Goal: Transaction & Acquisition: Download file/media

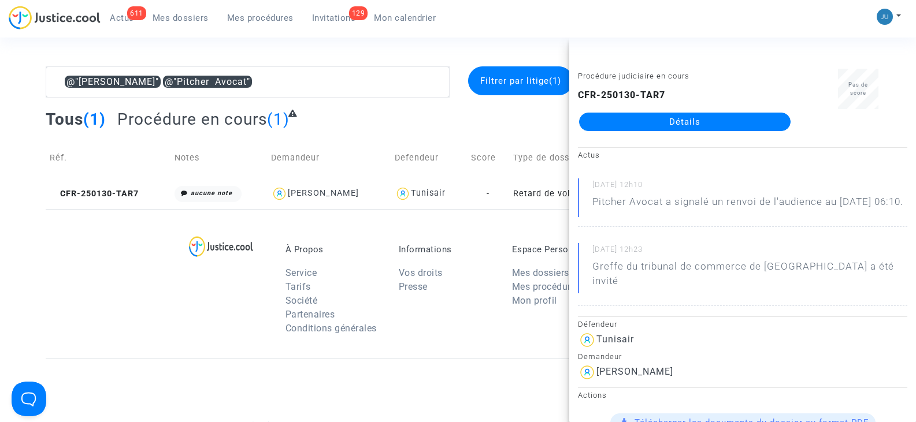
click at [412, 47] on section "@"[PERSON_NAME]" @"Pitcher Avocat" Filtrer par litige (1) Tous (1) Procédure en…" at bounding box center [458, 319] width 916 height 638
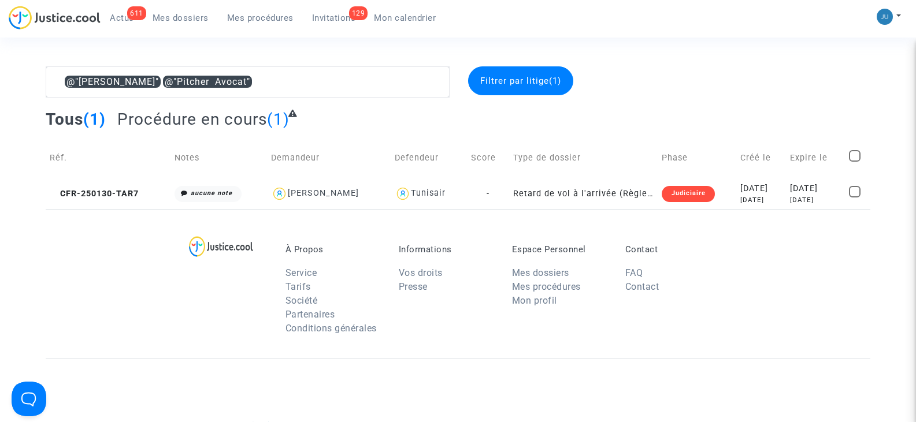
click at [143, 63] on section "@"[PERSON_NAME]" @"Pitcher Avocat" Filtrer par litige (1) Tous (1) Procédure en…" at bounding box center [458, 319] width 916 height 638
click at [241, 19] on span "Mes procédures" at bounding box center [260, 18] width 66 height 10
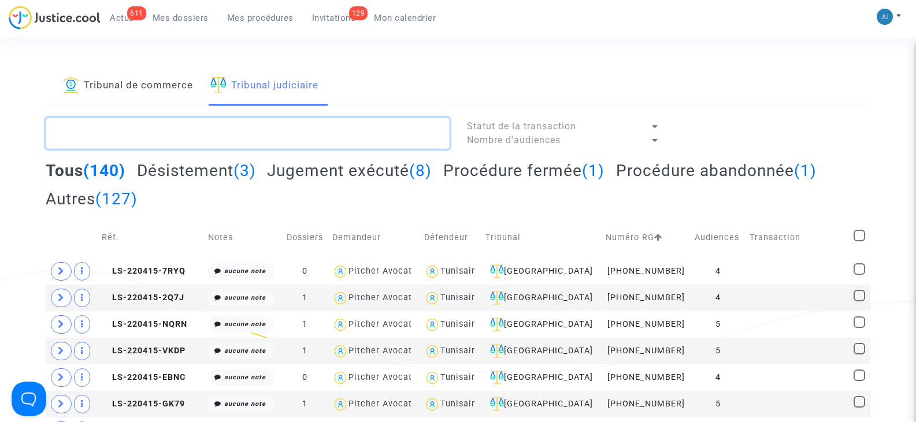
click at [154, 135] on textarea at bounding box center [247, 133] width 403 height 31
paste textarea "CFR-250120-MBBY"
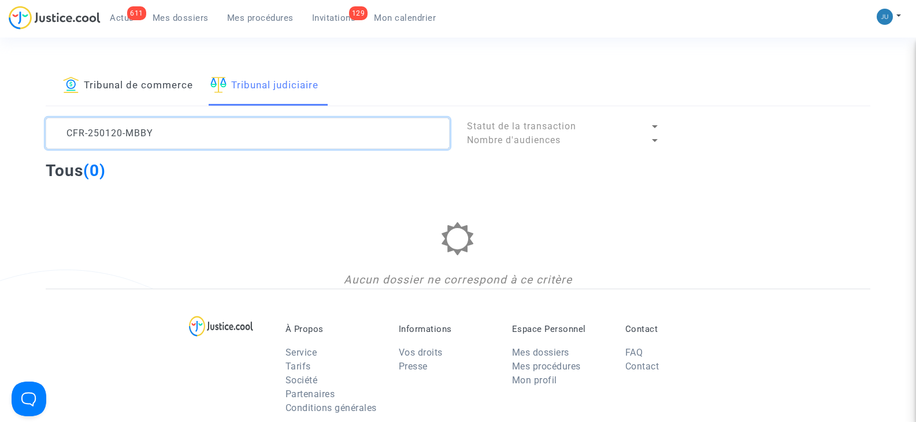
type textarea "CFR-250120-MBBY"
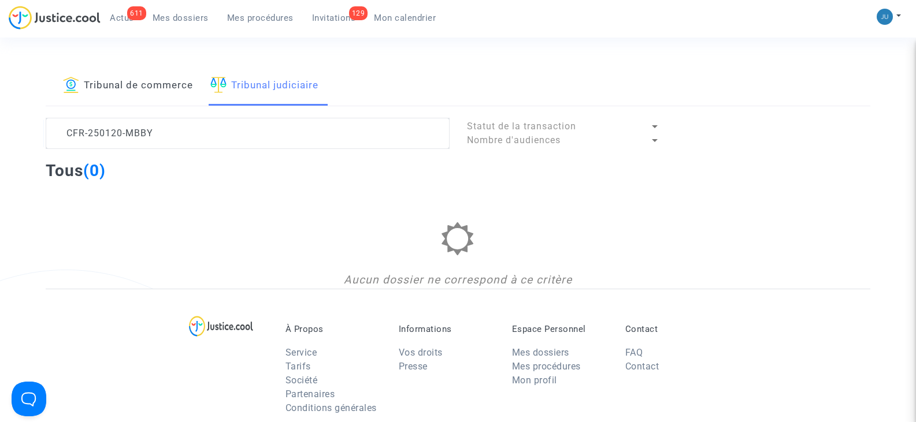
click at [552, 134] on div "Nombre d'audiences" at bounding box center [558, 140] width 183 height 14
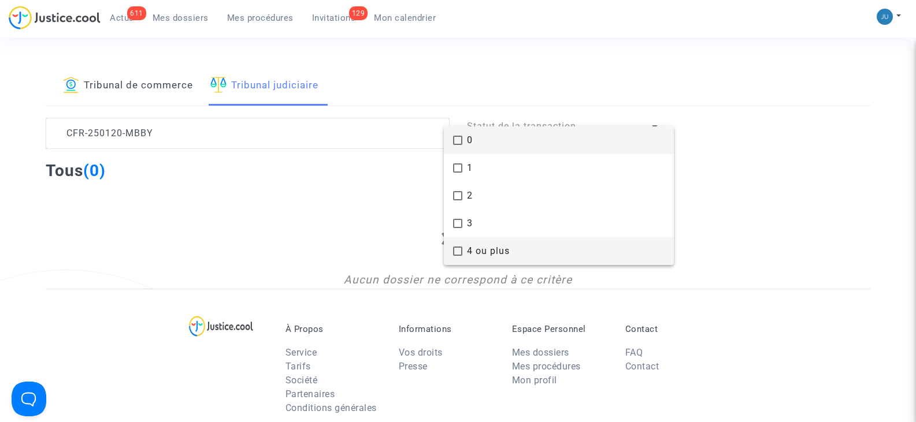
click at [459, 247] on mat-pseudo-checkbox at bounding box center [457, 251] width 9 height 9
click at [698, 213] on div at bounding box center [458, 211] width 916 height 422
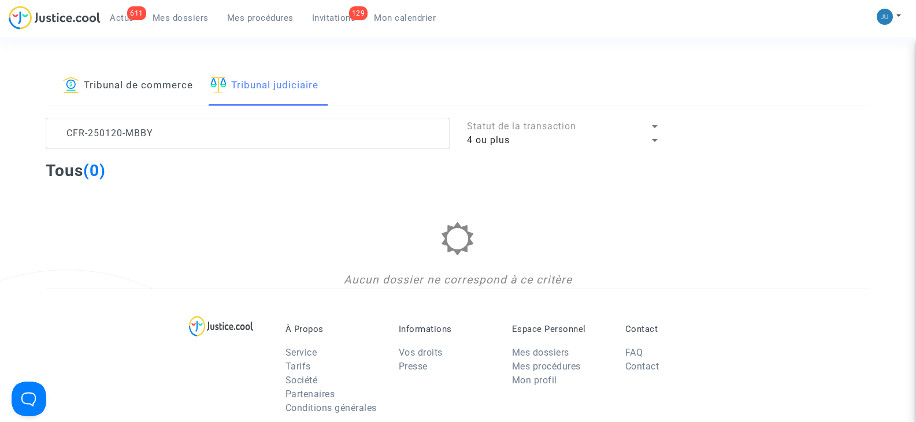
click at [117, 83] on link "Tribunal de commerce" at bounding box center [128, 85] width 130 height 39
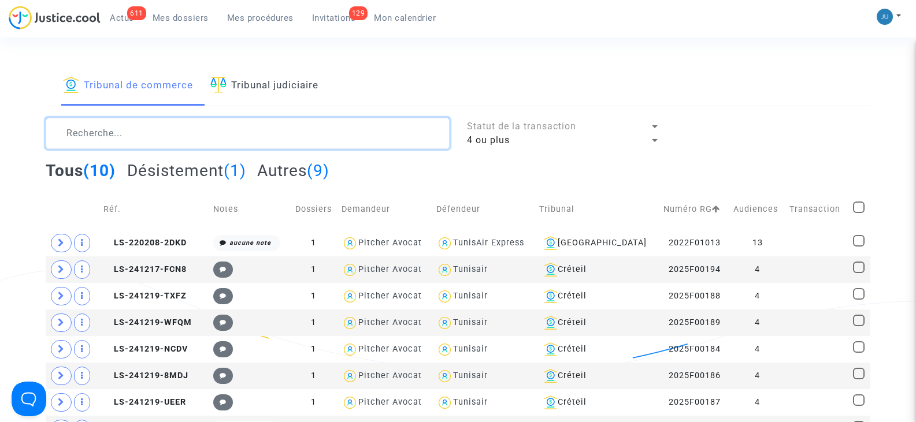
click at [109, 139] on textarea at bounding box center [247, 133] width 403 height 31
paste textarea "CFR-250120-MBBY"
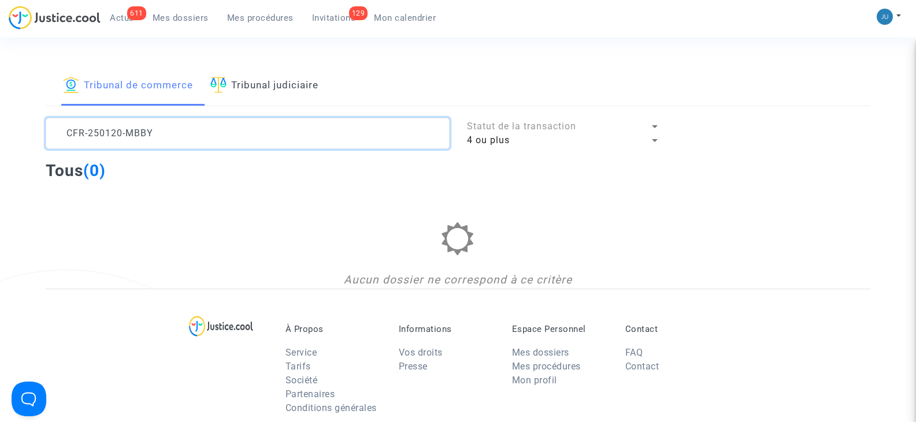
type textarea "CFR-250120-MBBY"
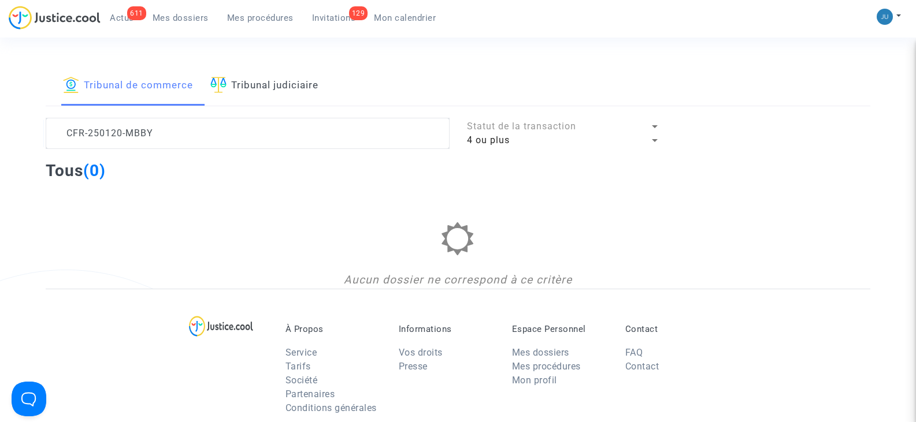
click at [164, 16] on span "Mes dossiers" at bounding box center [181, 18] width 56 height 10
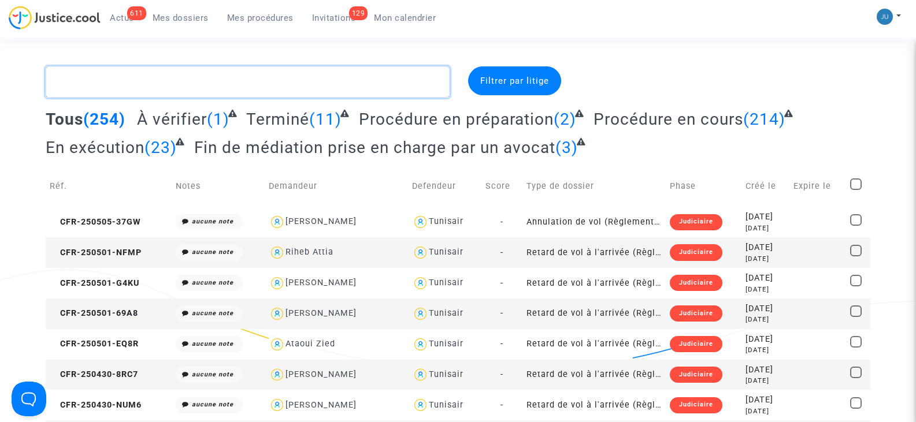
click at [149, 85] on textarea at bounding box center [247, 81] width 403 height 31
paste textarea "CFR-250120-MBBY"
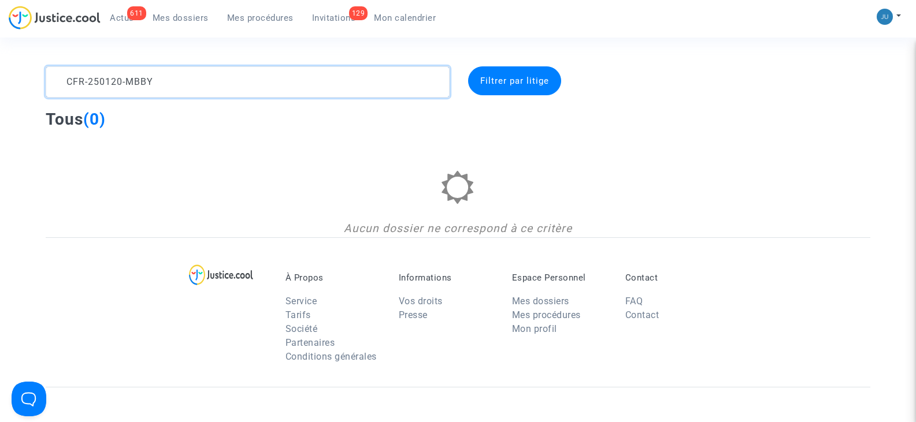
type textarea "CFR-250120-MBBY"
click at [115, 14] on span "Actus" at bounding box center [122, 18] width 24 height 10
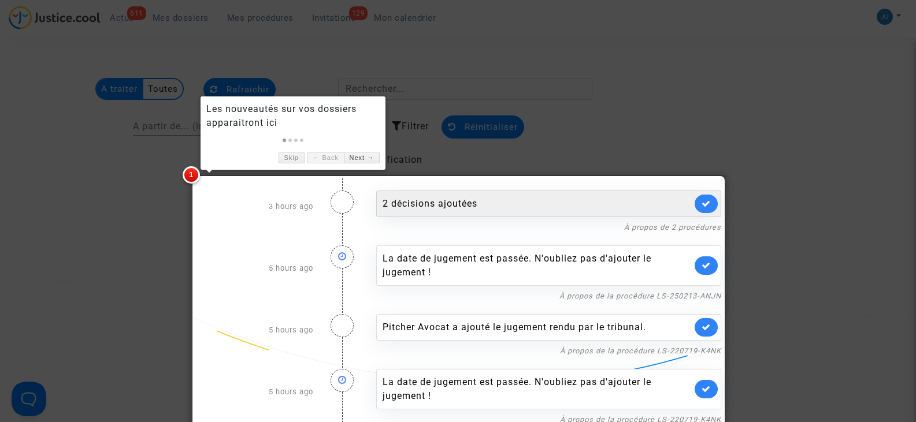
click at [463, 204] on div "2 décisions ajoutées" at bounding box center [536, 204] width 309 height 14
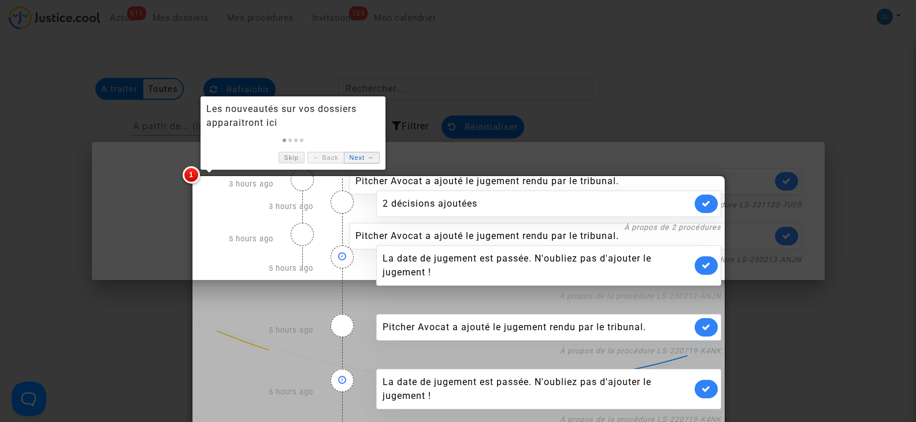
click at [363, 161] on link "Next →" at bounding box center [362, 158] width 36 height 12
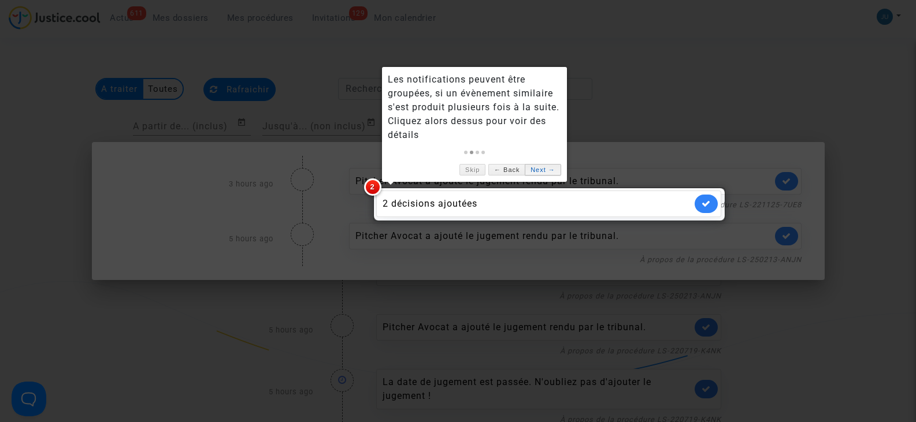
click at [537, 166] on link "Next →" at bounding box center [543, 170] width 36 height 12
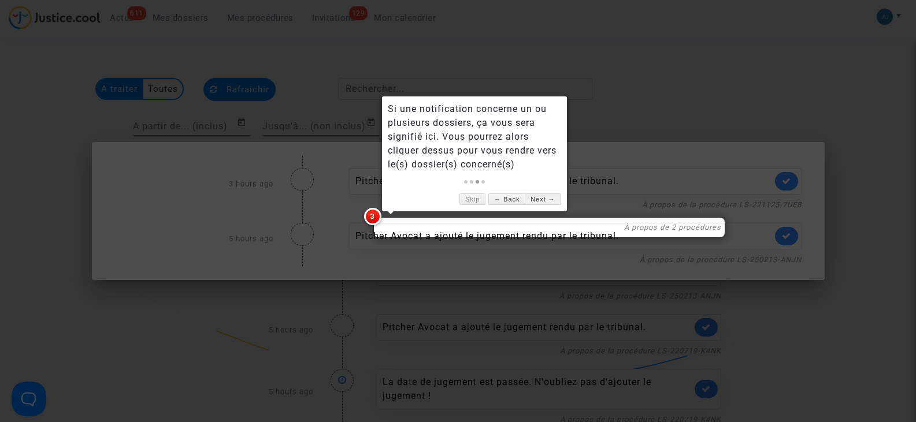
click at [542, 199] on link "Next →" at bounding box center [543, 200] width 36 height 12
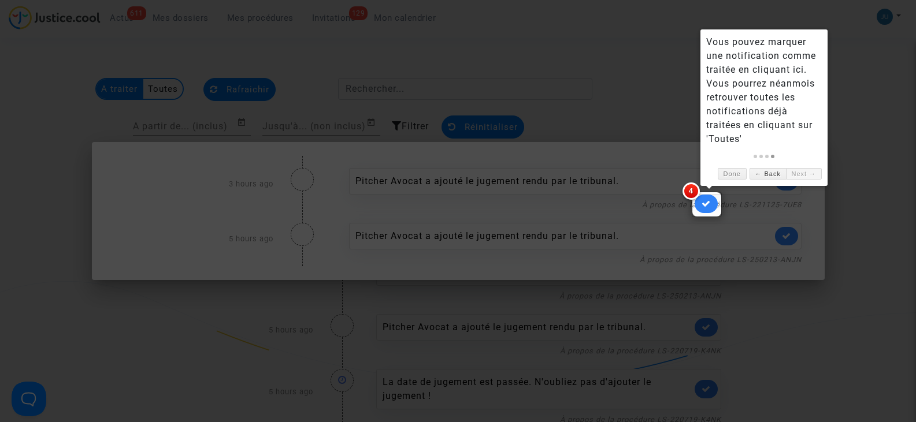
click at [676, 147] on div at bounding box center [458, 211] width 916 height 422
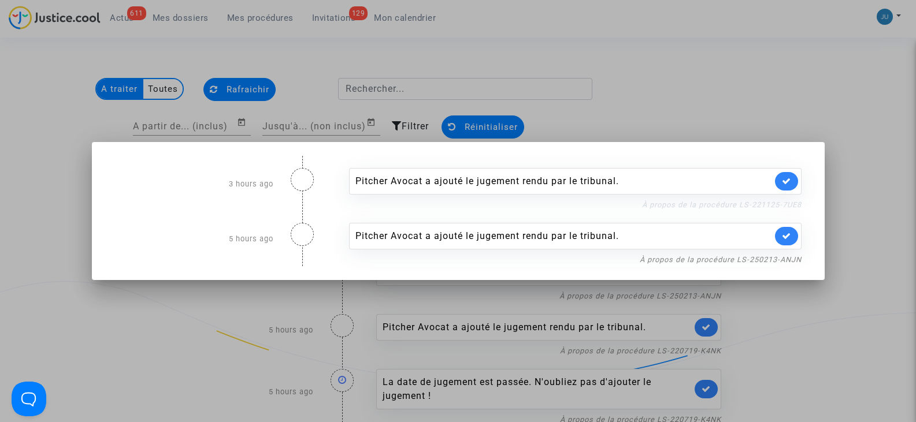
click at [652, 205] on link "À propos de la procédure LS-221125-7UE8" at bounding box center [721, 204] width 159 height 9
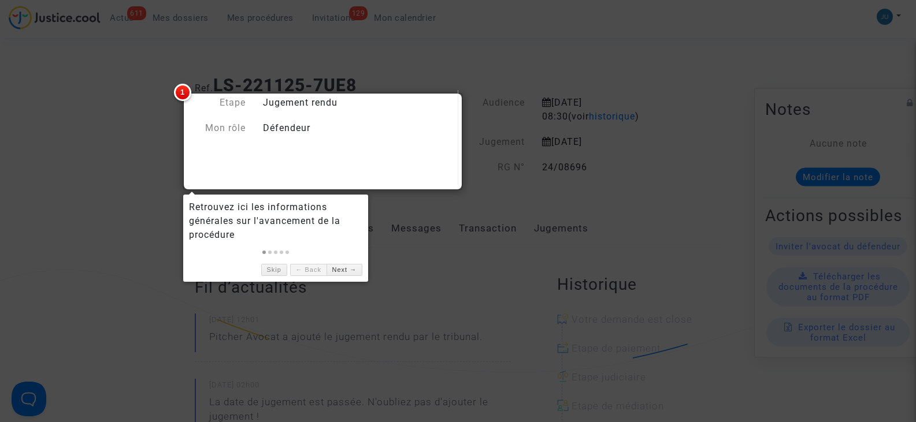
click at [298, 127] on div "Défendeur" at bounding box center [356, 128] width 204 height 14
click at [339, 268] on link "Next →" at bounding box center [344, 270] width 36 height 12
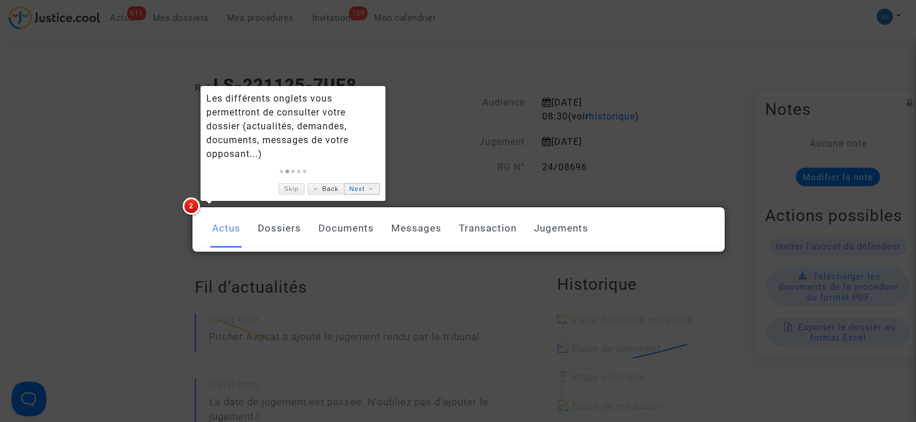
click at [359, 186] on link "Next →" at bounding box center [362, 189] width 36 height 12
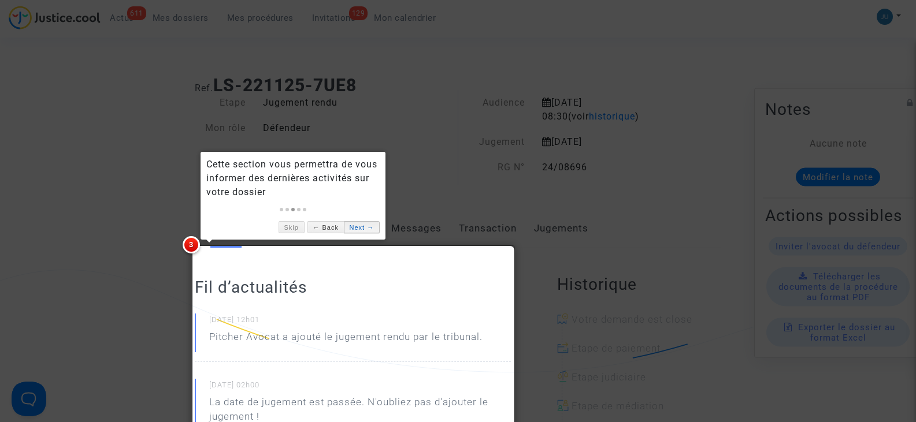
click at [370, 226] on link "Next →" at bounding box center [362, 227] width 36 height 12
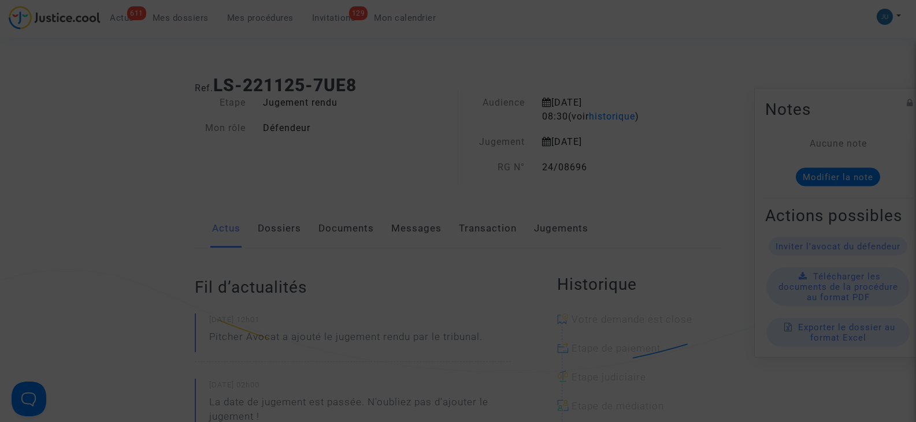
scroll to position [514, 0]
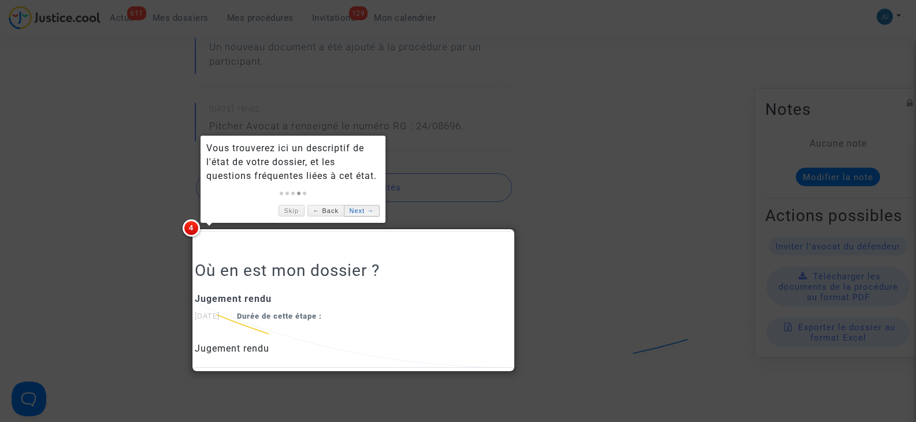
click at [362, 213] on link "Next →" at bounding box center [362, 211] width 36 height 12
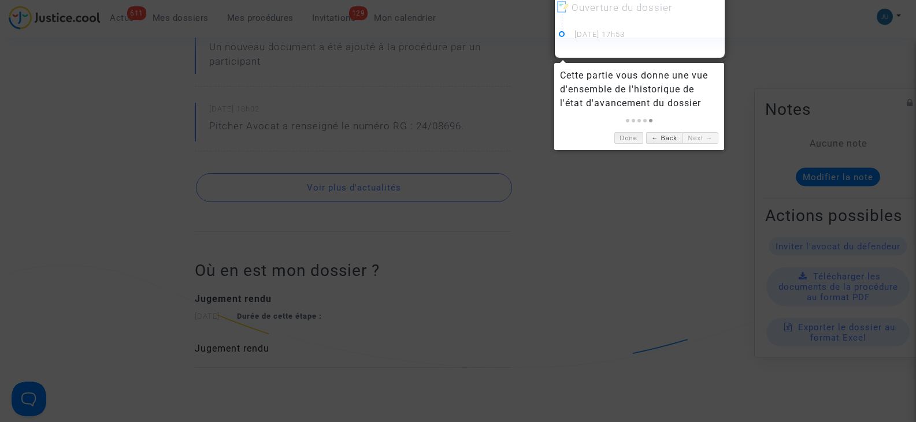
scroll to position [410, 0]
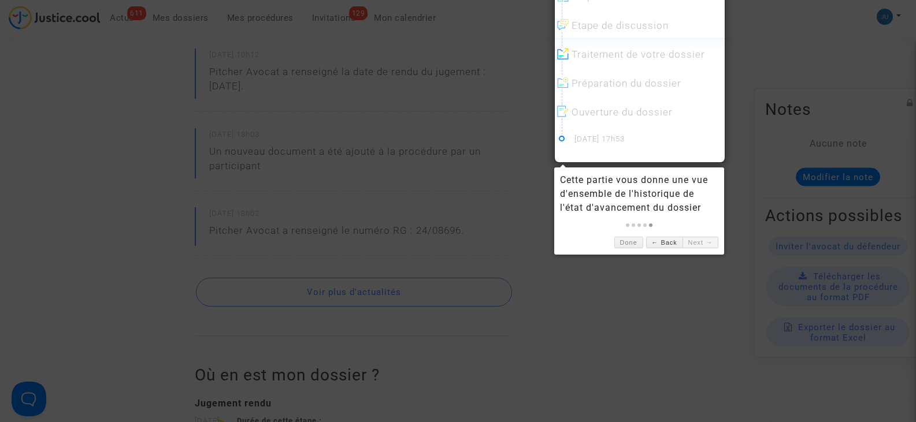
click at [758, 182] on div at bounding box center [458, 211] width 916 height 422
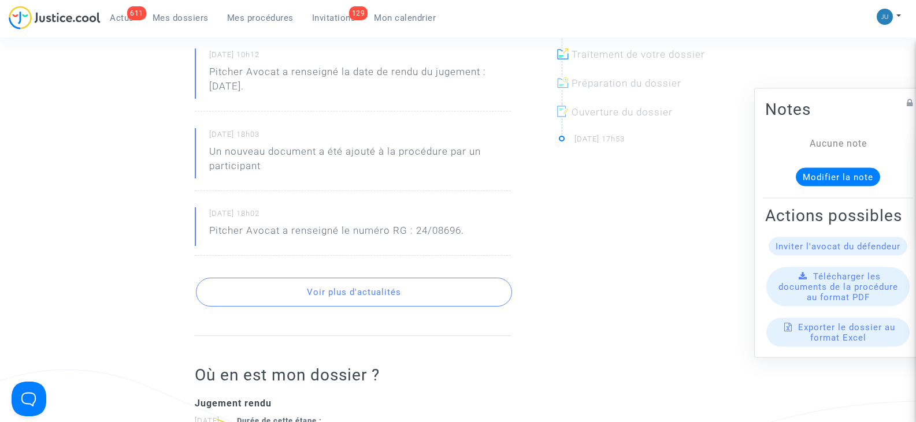
click at [824, 302] on span "Télécharger les documents de la procédure au format PDF" at bounding box center [838, 286] width 120 height 31
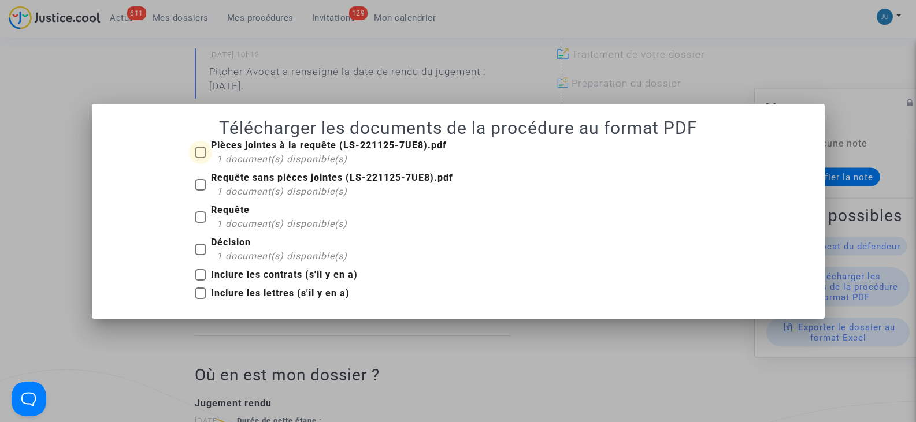
click at [207, 153] on label "Pièces jointes à la requête (LS-221125-7UE8).pdf 1 document(s) disponible(s)" at bounding box center [321, 153] width 252 height 28
click at [200, 158] on input "Pièces jointes à la requête (LS-221125-7UE8).pdf 1 document(s) disponible(s)" at bounding box center [200, 158] width 1 height 1
checkbox input "true"
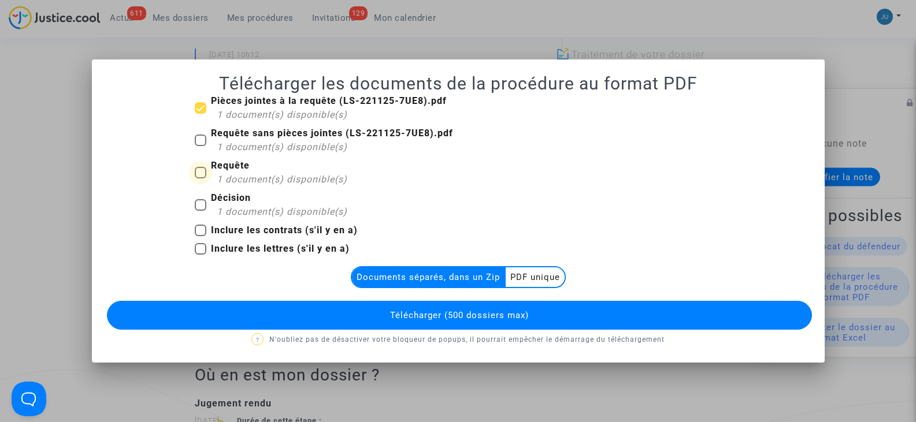
click at [206, 167] on label "Requête 1 document(s) disponible(s)" at bounding box center [271, 173] width 153 height 28
click at [200, 179] on input "Requête 1 document(s) disponible(s)" at bounding box center [200, 179] width 1 height 1
checkbox input "true"
click at [203, 207] on span at bounding box center [201, 205] width 12 height 12
click at [200, 211] on input "Décision 1 document(s) disponible(s)" at bounding box center [200, 211] width 1 height 1
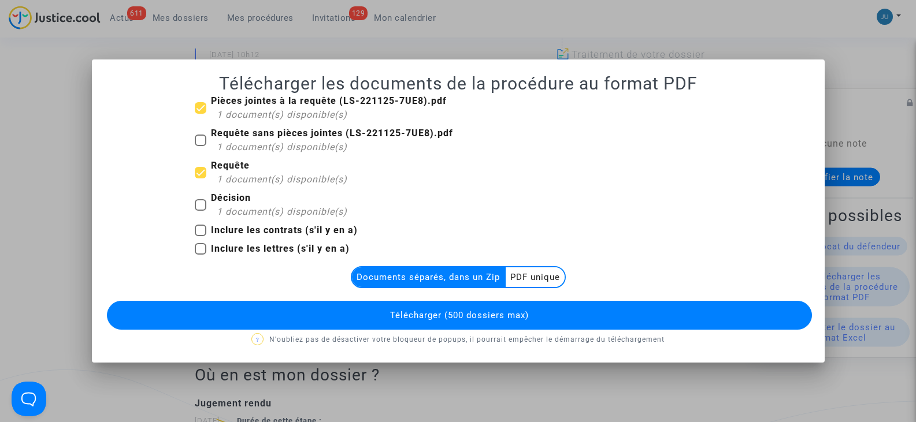
checkbox input "true"
click at [393, 311] on span "Télécharger (500 dossiers max)" at bounding box center [459, 315] width 139 height 10
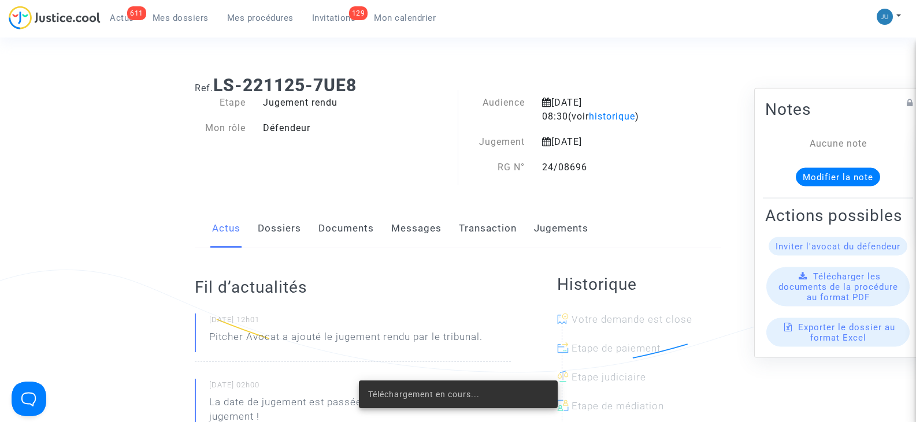
scroll to position [410, 0]
